Goal: Communication & Community: Answer question/provide support

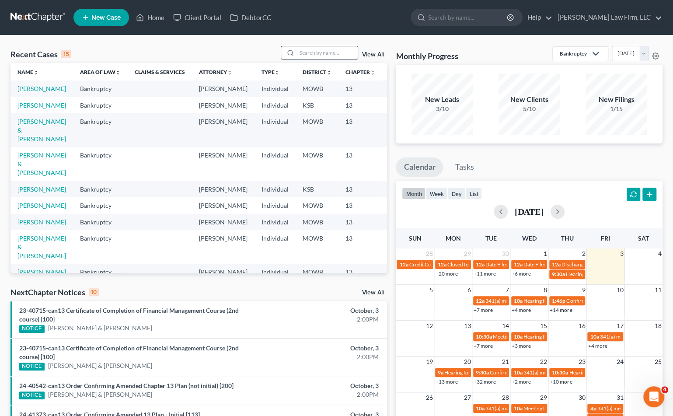
click at [331, 52] on input "search" at bounding box center [326, 52] width 61 height 13
type input "f"
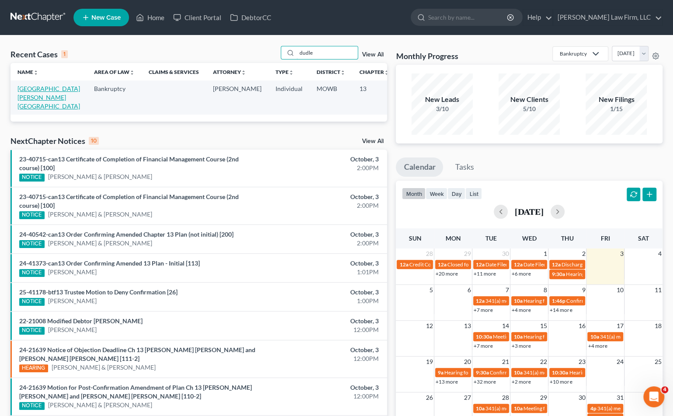
type input "dudle"
click at [26, 96] on link "[GEOGRAPHIC_DATA][PERSON_NAME][GEOGRAPHIC_DATA]" at bounding box center [48, 97] width 63 height 25
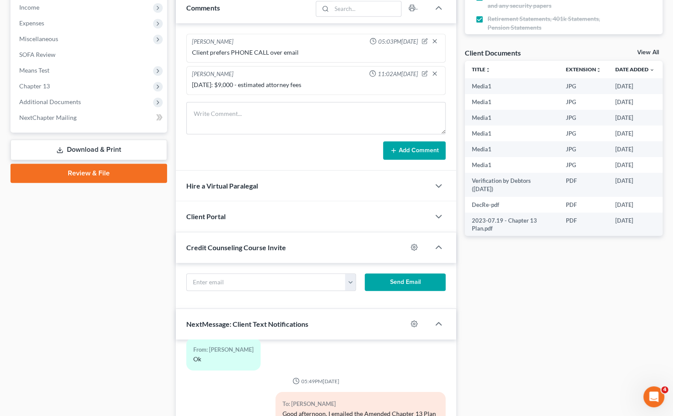
scroll to position [431, 0]
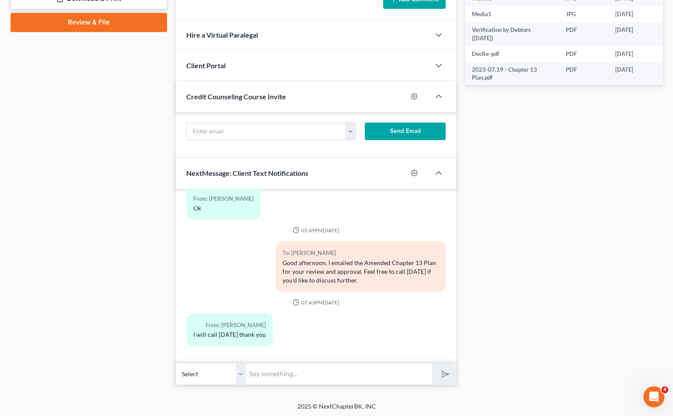
click at [277, 375] on input "text" at bounding box center [339, 373] width 186 height 21
type input "[EMAIL_ADDRESS][DOMAIN_NAME]"
click at [432, 363] on button "submit" at bounding box center [444, 373] width 24 height 21
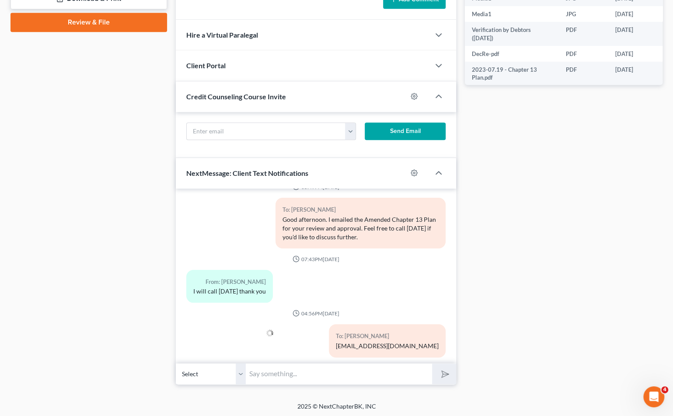
scroll to position [10178, 0]
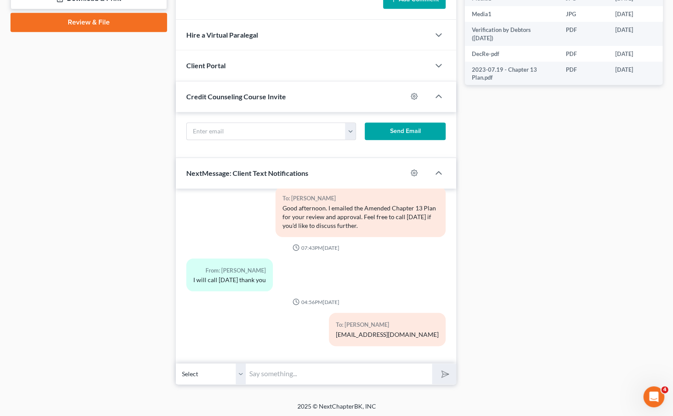
click at [505, 350] on div "Docs Tasks Events Fees Timer 100% Completed Nothing here yet! Six (6) months of…" at bounding box center [563, 18] width 206 height 731
click at [204, 210] on div "To: Tanganykia Dudley Good afternoon. I emailed the Amended Chapter 13 Plan for…" at bounding box center [316, 214] width 268 height 57
drag, startPoint x: 289, startPoint y: 197, endPoint x: 318, endPoint y: 197, distance: 28.8
click at [318, 197] on div "To: Tanganykia Dudley" at bounding box center [360, 198] width 156 height 10
copy div "Tanganykia"
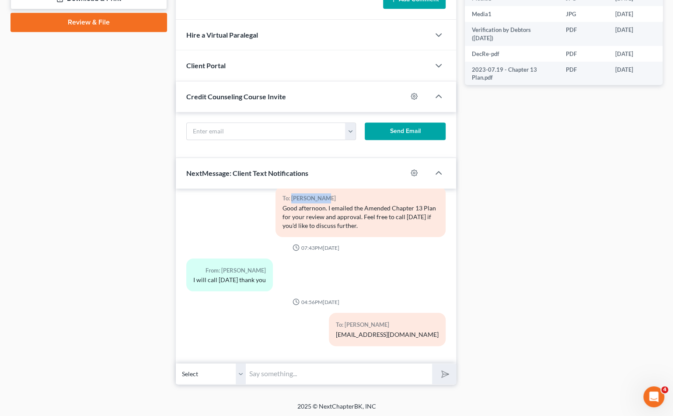
click at [358, 371] on input "text" at bounding box center [339, 373] width 186 height 21
type input "Please check your email for additional information and instructions for the Mot…"
click at [432, 363] on button "submit" at bounding box center [444, 373] width 24 height 21
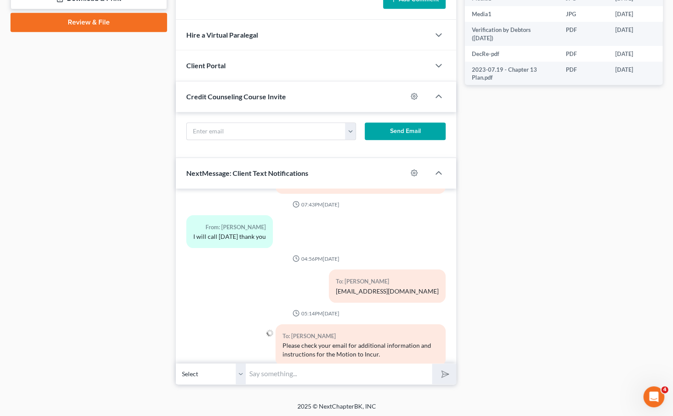
scroll to position [10241, 0]
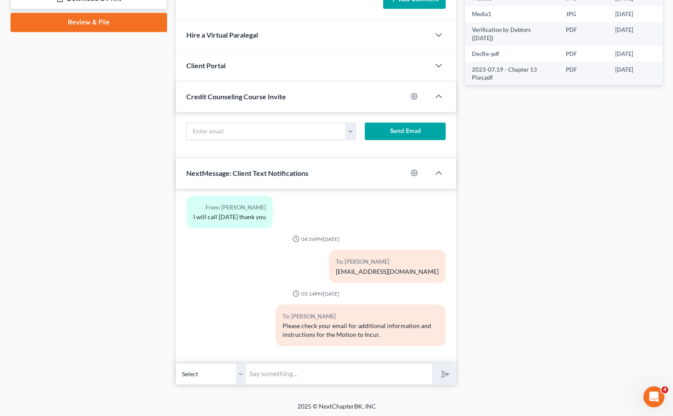
click at [118, 168] on div "Case Dashboard Payments Invoices Payments Payments Credit Report Client Profile" at bounding box center [88, 18] width 165 height 731
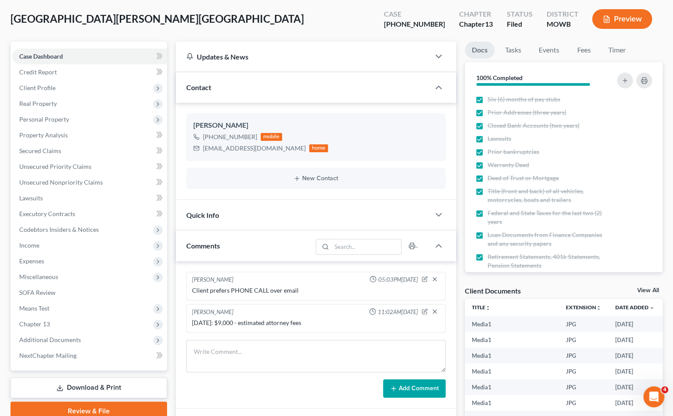
scroll to position [0, 0]
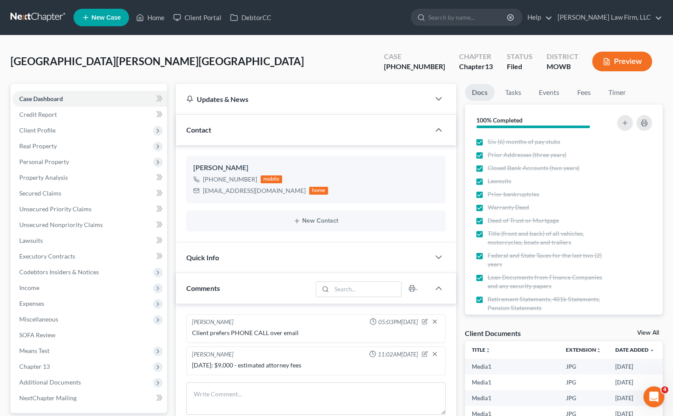
click at [42, 8] on nav "Home New Case Client Portal DebtorCC Sader Law Firm, LLC jlee@saderlawfirm.com …" at bounding box center [336, 17] width 673 height 35
click at [40, 13] on link at bounding box center [38, 18] width 56 height 16
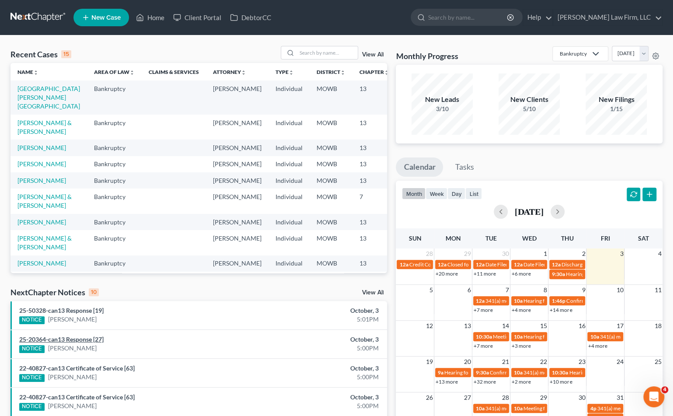
click at [97, 337] on link "25-20364-can13 Response [27]" at bounding box center [61, 338] width 84 height 7
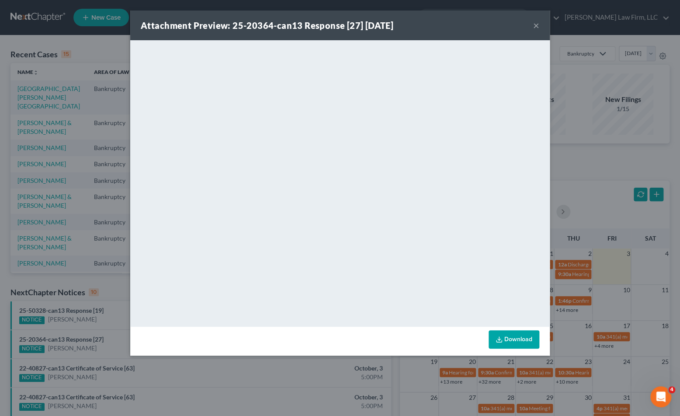
click at [538, 27] on button "×" at bounding box center [536, 25] width 6 height 10
